Goal: Task Accomplishment & Management: Manage account settings

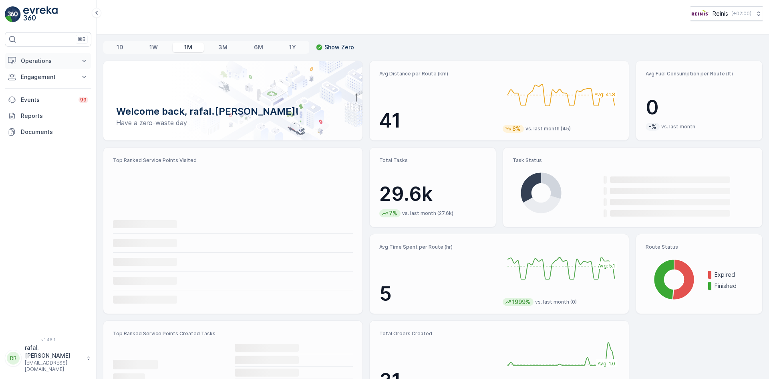
click at [50, 58] on p "Operations" at bounding box center [48, 61] width 54 height 8
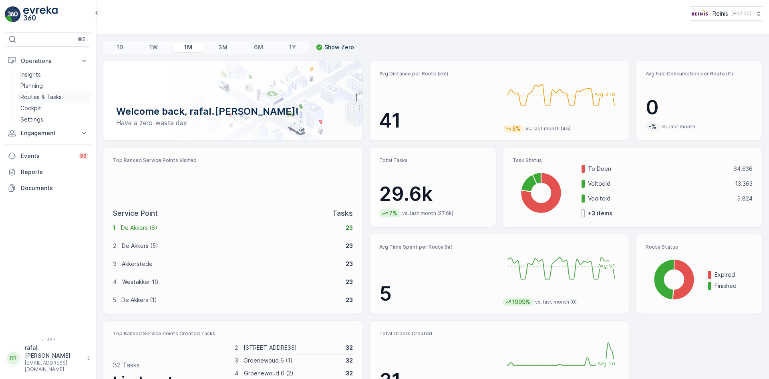
click at [48, 99] on p "Routes & Tasks" at bounding box center [40, 97] width 41 height 8
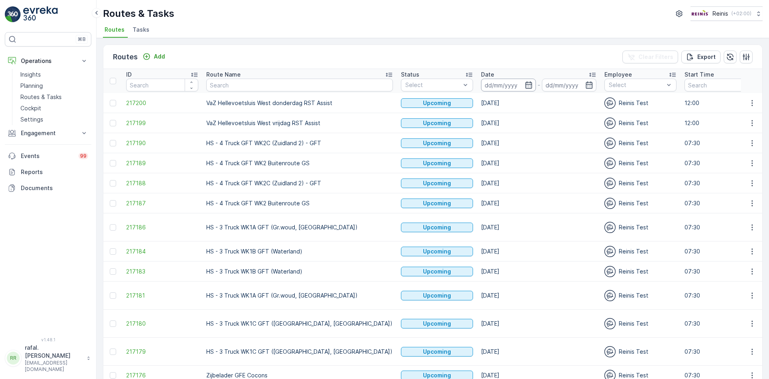
click at [481, 83] on input at bounding box center [508, 85] width 55 height 13
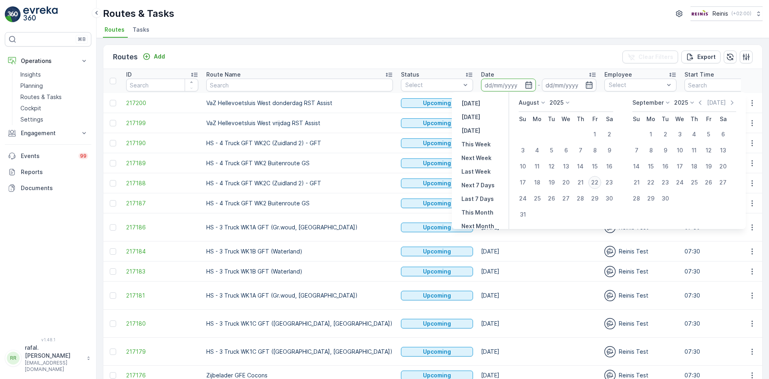
click at [595, 180] on div "22" at bounding box center [595, 182] width 13 height 13
type input "[DATE]"
click at [595, 180] on div "22" at bounding box center [595, 182] width 13 height 13
type input "[DATE]"
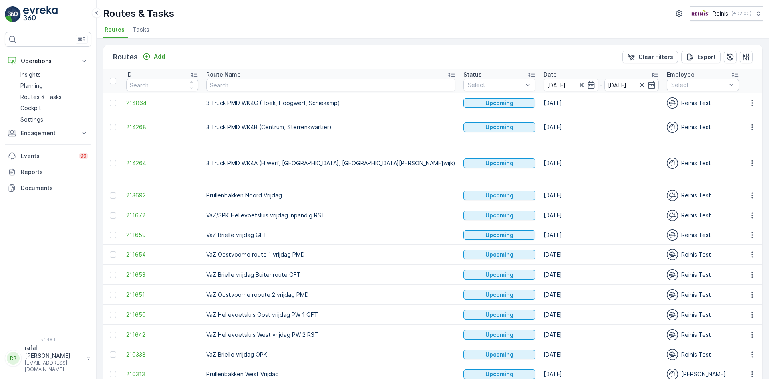
click at [448, 73] on icon at bounding box center [451, 75] width 6 height 4
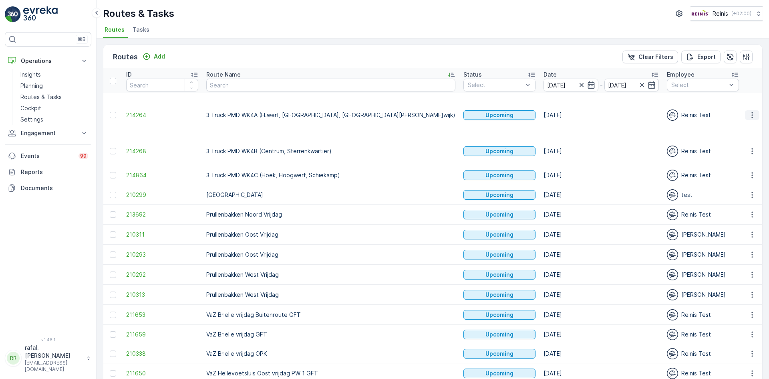
click at [748, 111] on icon "button" at bounding box center [752, 115] width 8 height 8
click at [740, 161] on span "Change Assignee" at bounding box center [733, 164] width 47 height 8
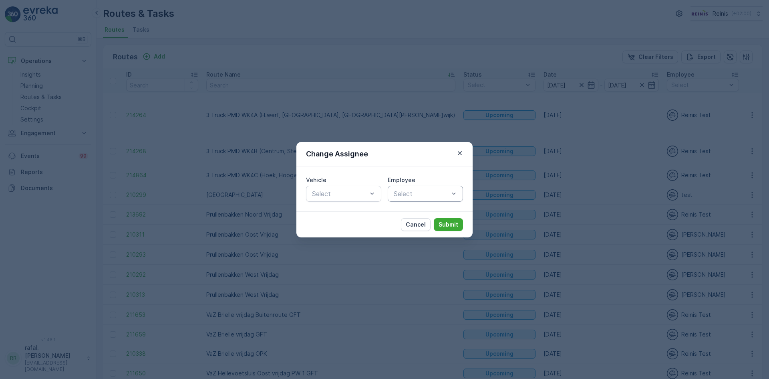
click at [431, 192] on div at bounding box center [421, 193] width 57 height 7
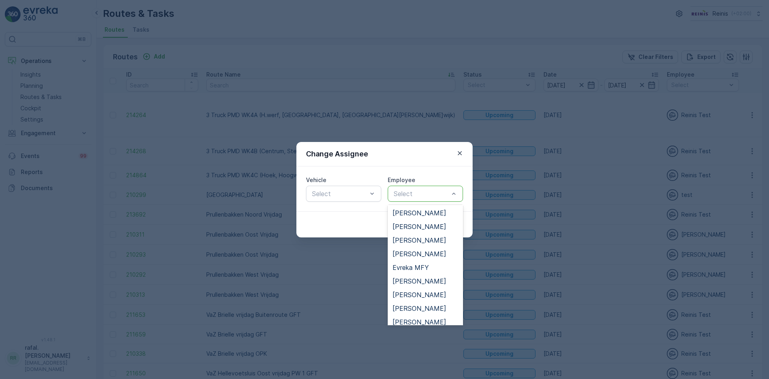
scroll to position [120, 0]
click at [425, 282] on span "[PERSON_NAME]" at bounding box center [420, 283] width 54 height 7
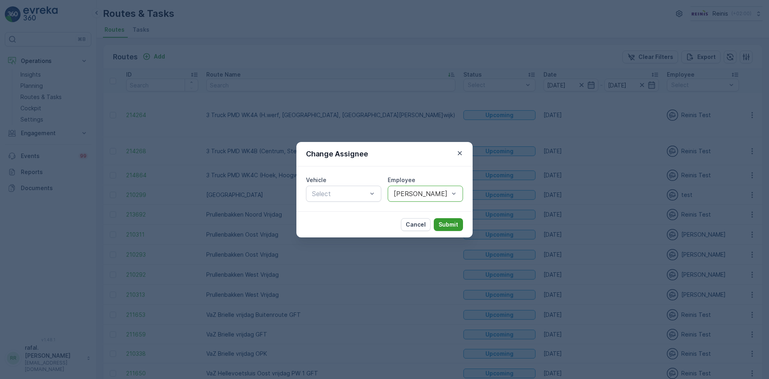
click at [449, 224] on p "Submit" at bounding box center [449, 224] width 20 height 8
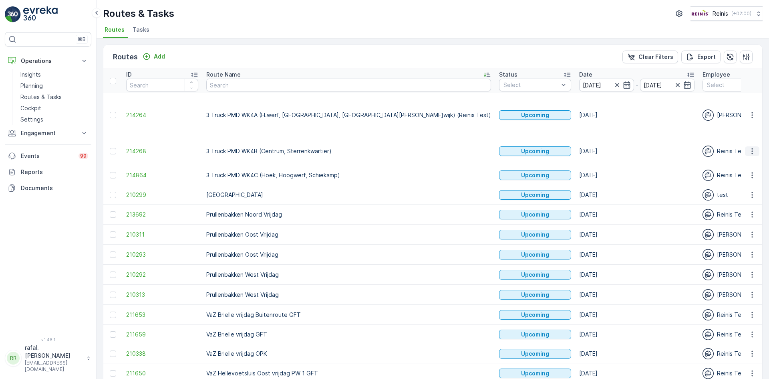
click at [753, 147] on icon "button" at bounding box center [752, 151] width 8 height 8
click at [750, 194] on span "Change Assignee" at bounding box center [733, 192] width 47 height 8
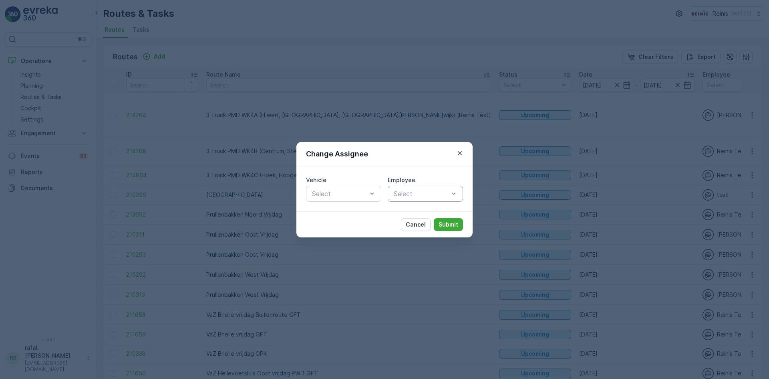
click at [448, 190] on div at bounding box center [421, 193] width 57 height 7
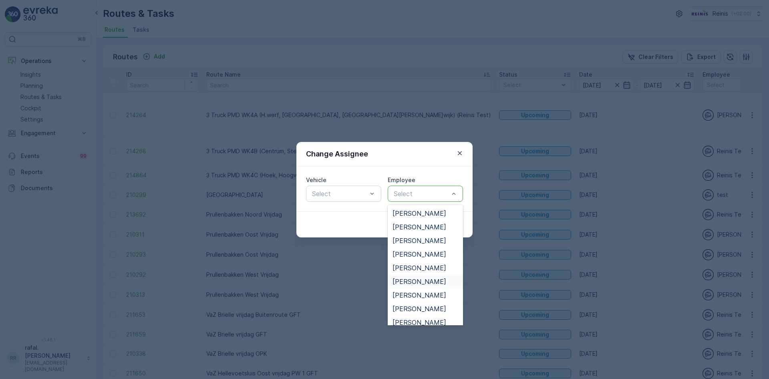
click at [419, 281] on span "[PERSON_NAME]" at bounding box center [420, 281] width 54 height 7
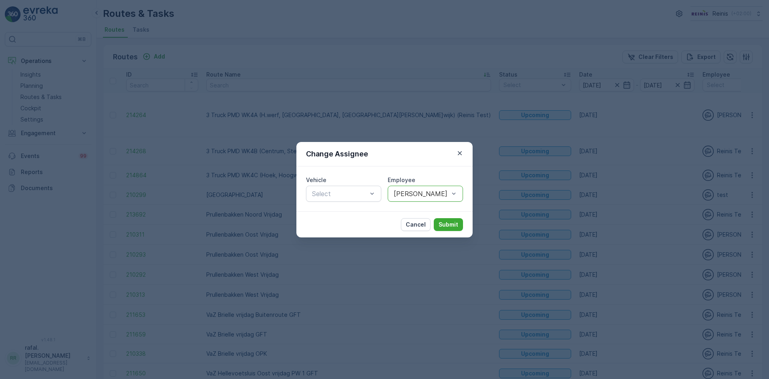
click at [444, 215] on div "Cancel Submit" at bounding box center [384, 224] width 176 height 26
click at [443, 222] on p "Submit" at bounding box center [449, 224] width 20 height 8
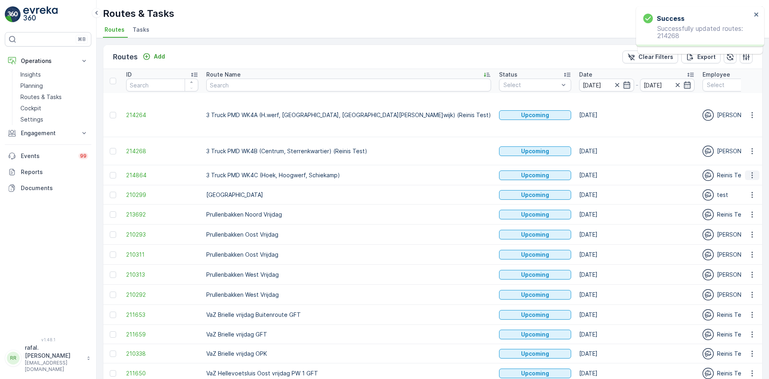
click at [751, 171] on icon "button" at bounding box center [752, 175] width 8 height 8
click at [741, 215] on span "Change Assignee" at bounding box center [733, 216] width 47 height 8
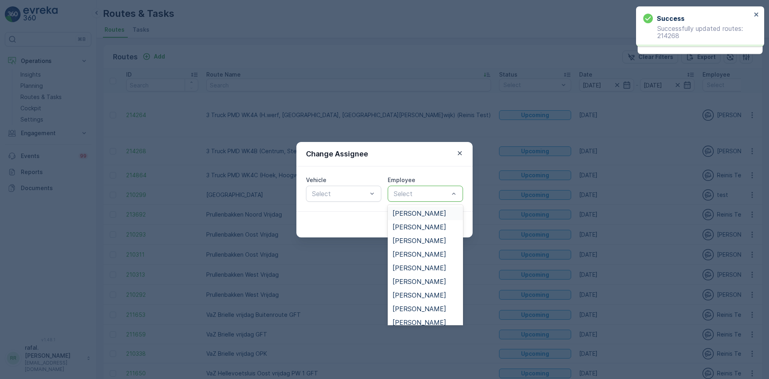
click at [446, 193] on div at bounding box center [421, 193] width 57 height 7
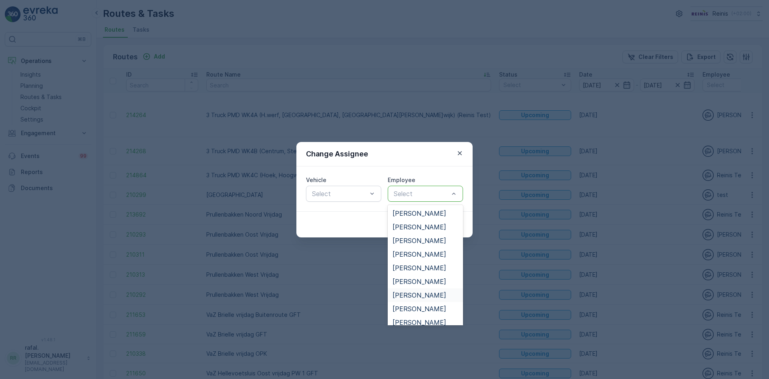
click at [429, 296] on span "[PERSON_NAME]" at bounding box center [420, 294] width 54 height 7
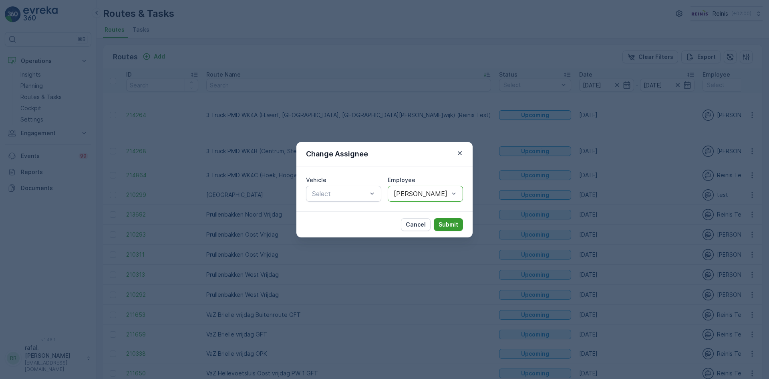
click at [444, 222] on p "Submit" at bounding box center [449, 224] width 20 height 8
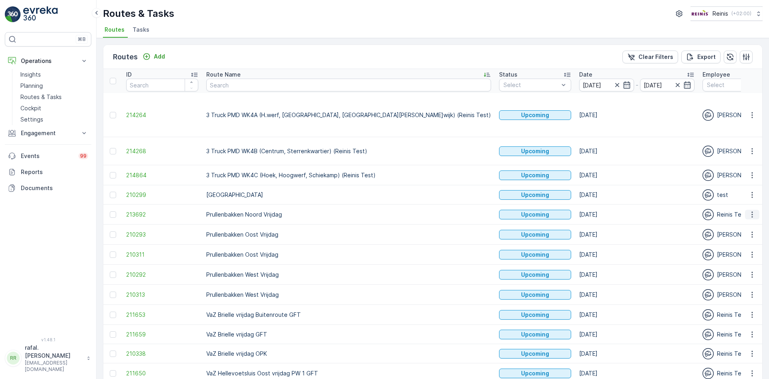
click at [748, 210] on icon "button" at bounding box center [752, 214] width 8 height 8
click at [740, 252] on span "Change Assignee" at bounding box center [733, 255] width 47 height 8
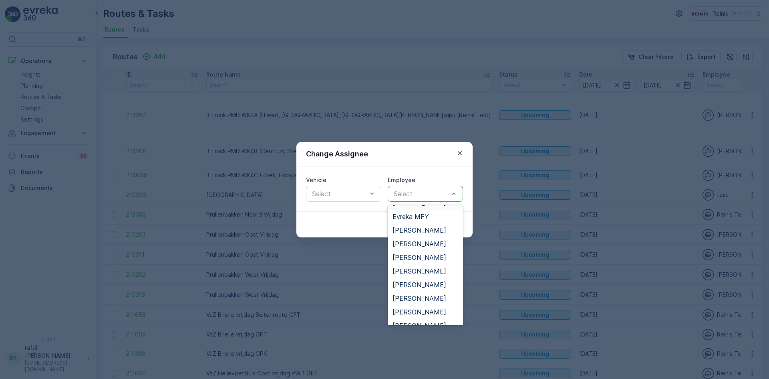
scroll to position [200, 0]
click at [424, 268] on span "[PERSON_NAME]" at bounding box center [420, 271] width 54 height 7
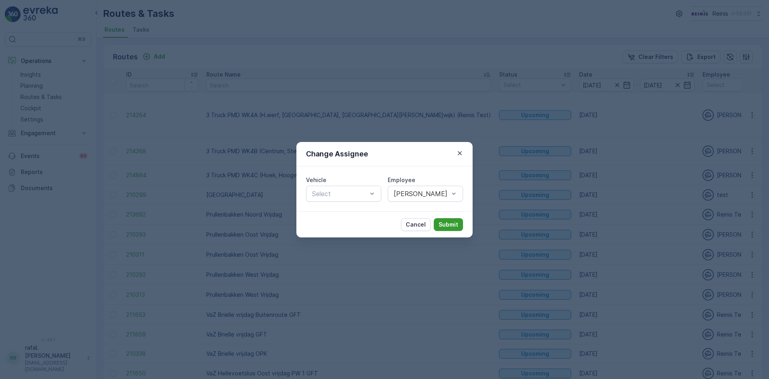
click at [441, 221] on p "Submit" at bounding box center [449, 224] width 20 height 8
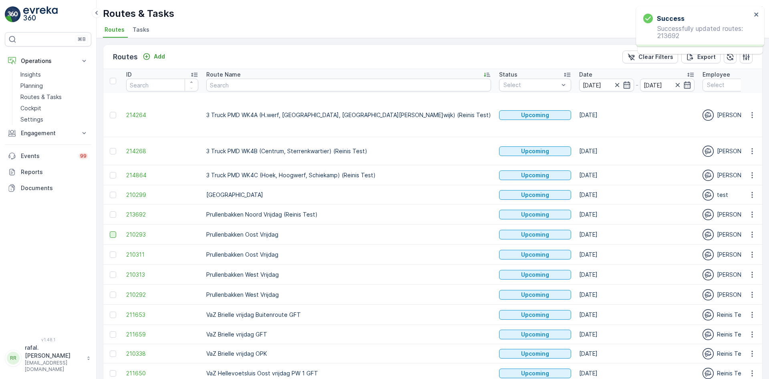
click at [110, 231] on div at bounding box center [113, 234] width 6 height 6
click at [110, 231] on input "checkbox" at bounding box center [110, 231] width 0 height 0
click at [110, 231] on div at bounding box center [113, 234] width 6 height 6
click at [110, 231] on input "checkbox" at bounding box center [110, 231] width 0 height 0
click at [111, 251] on div at bounding box center [113, 254] width 6 height 6
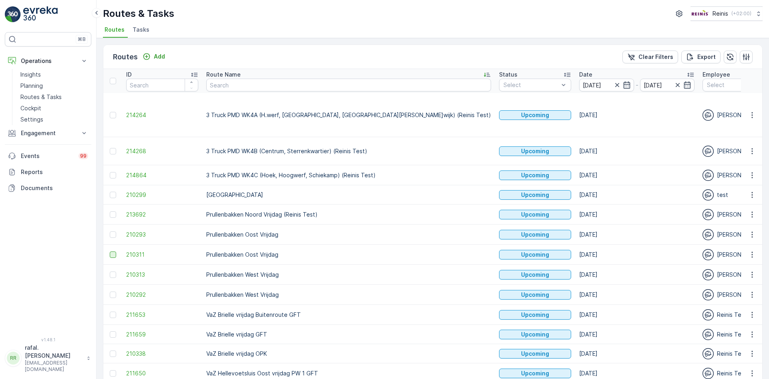
click at [110, 251] on input "checkbox" at bounding box center [110, 251] width 0 height 0
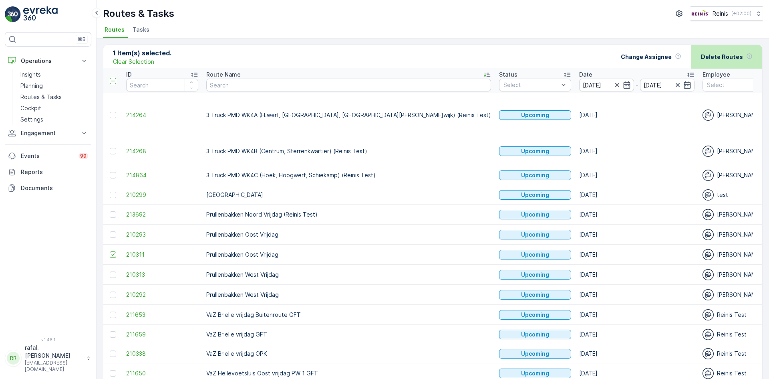
click at [714, 58] on p "Delete Routes" at bounding box center [722, 57] width 42 height 8
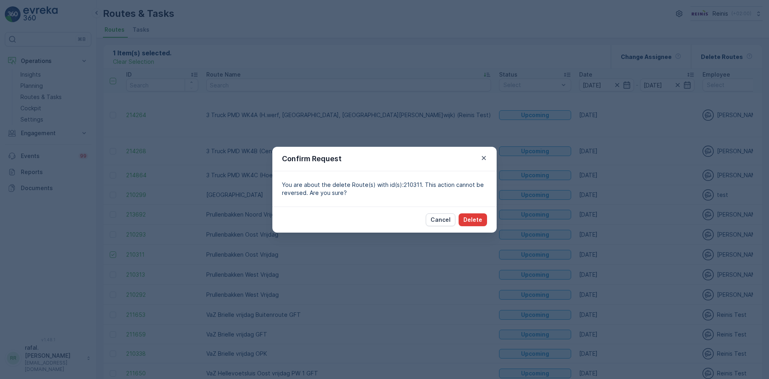
click at [472, 218] on p "Delete" at bounding box center [473, 220] width 19 height 8
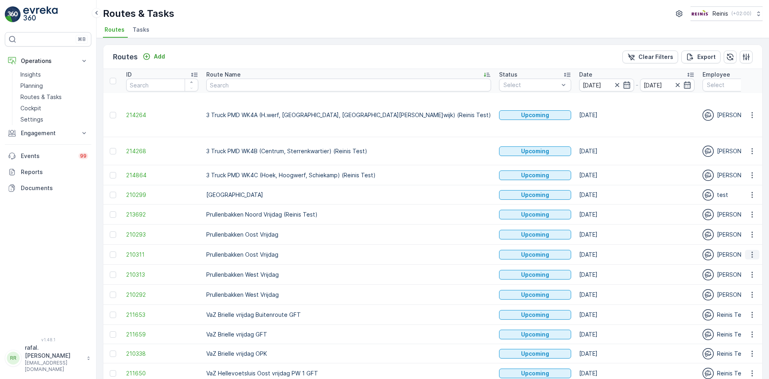
click at [750, 250] on icon "button" at bounding box center [752, 254] width 8 height 8
click at [746, 294] on span "Change Assignee" at bounding box center [733, 295] width 47 height 8
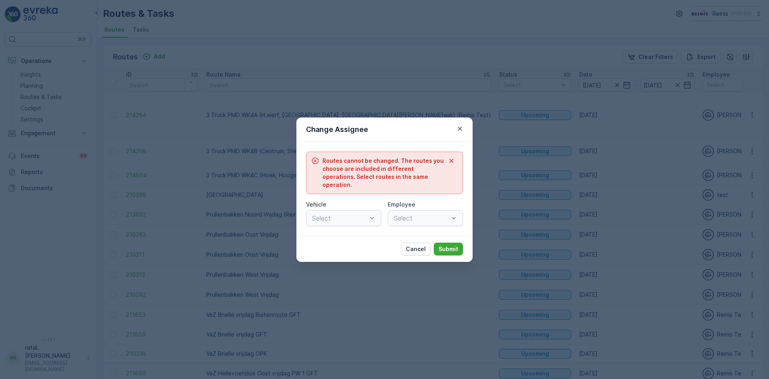
click at [444, 193] on div "Routes cannot be changed. The routes you choose are included in different opera…" at bounding box center [384, 189] width 176 height 94
click at [460, 131] on icon "button" at bounding box center [460, 129] width 8 height 8
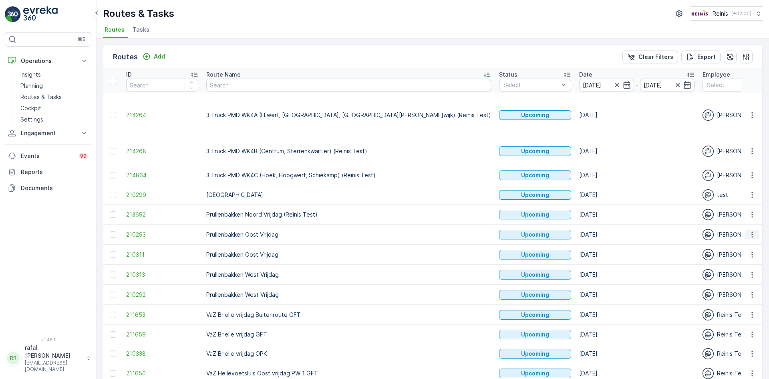
click at [748, 230] on icon "button" at bounding box center [752, 234] width 8 height 8
click at [734, 275] on span "Change Assignee" at bounding box center [733, 275] width 47 height 8
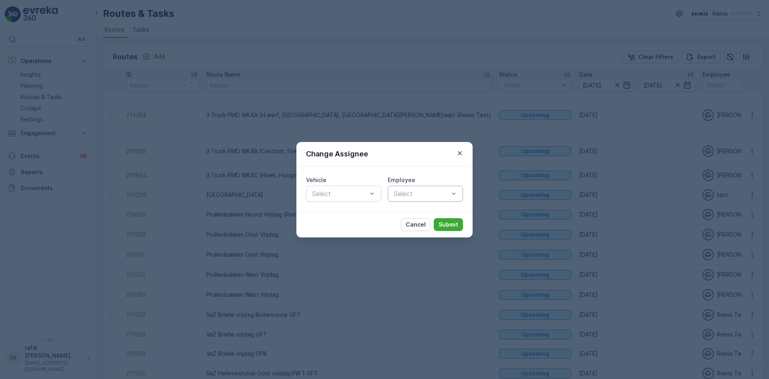
click at [425, 195] on div at bounding box center [421, 193] width 57 height 7
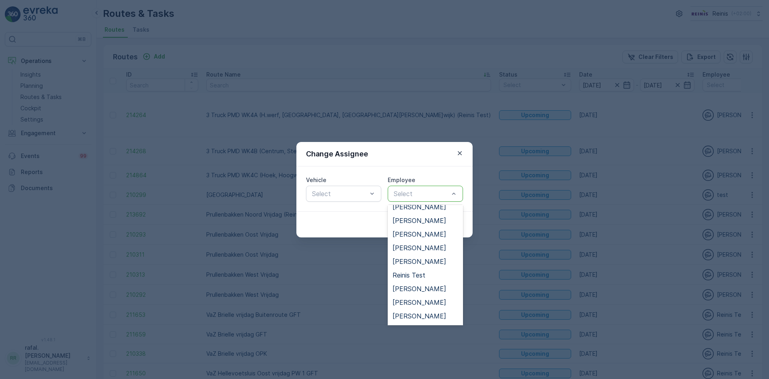
scroll to position [373, 0]
click at [422, 238] on span "[PERSON_NAME]" at bounding box center [420, 234] width 54 height 7
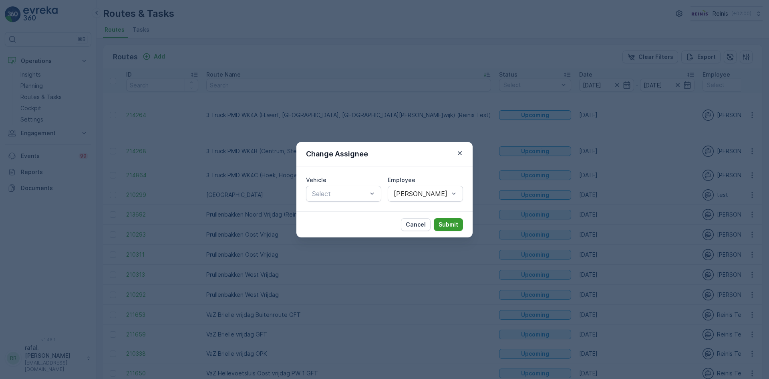
click at [449, 223] on p "Submit" at bounding box center [449, 224] width 20 height 8
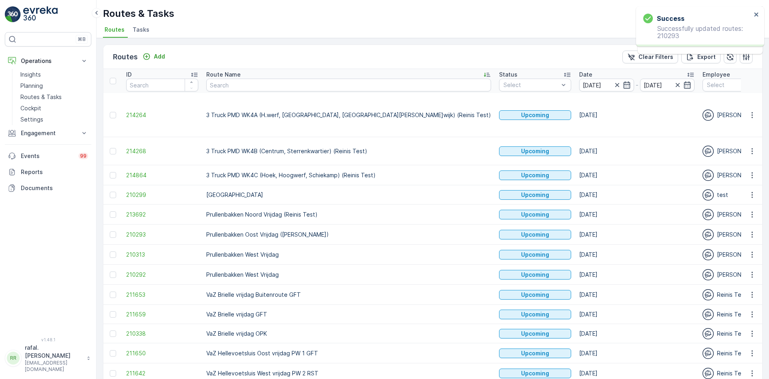
click at [116, 251] on div at bounding box center [114, 254] width 8 height 6
click at [110, 251] on input "checkbox" at bounding box center [110, 251] width 0 height 0
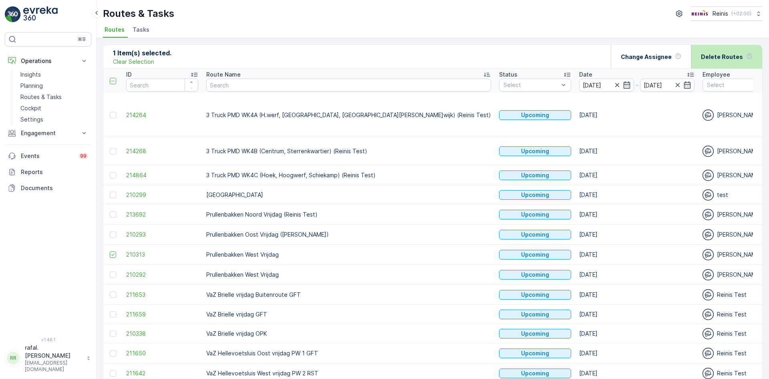
click at [742, 62] on div "Delete Routes" at bounding box center [727, 57] width 52 height 24
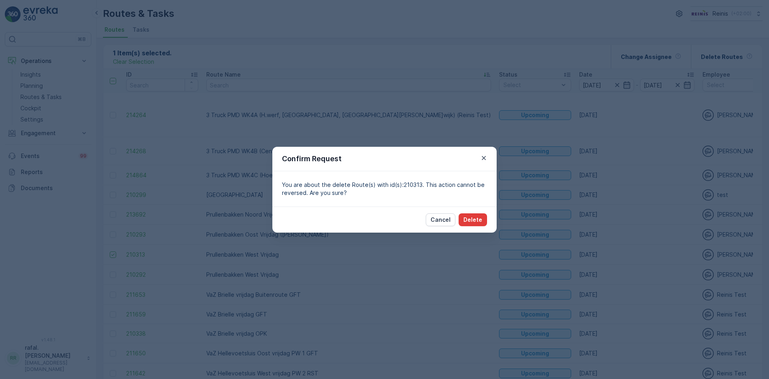
click at [472, 216] on p "Delete" at bounding box center [473, 220] width 19 height 8
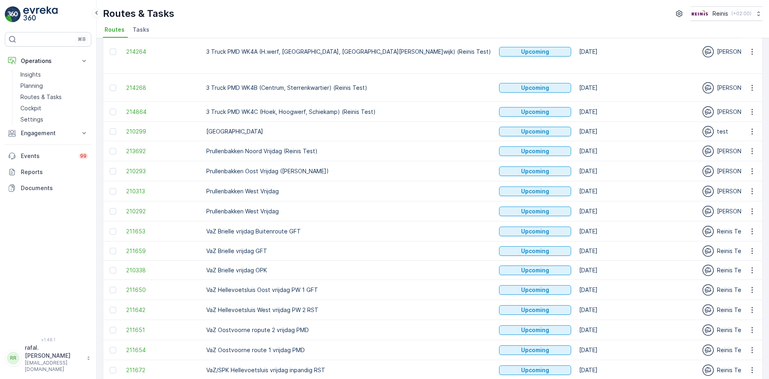
scroll to position [82, 0]
